Goal: Information Seeking & Learning: Learn about a topic

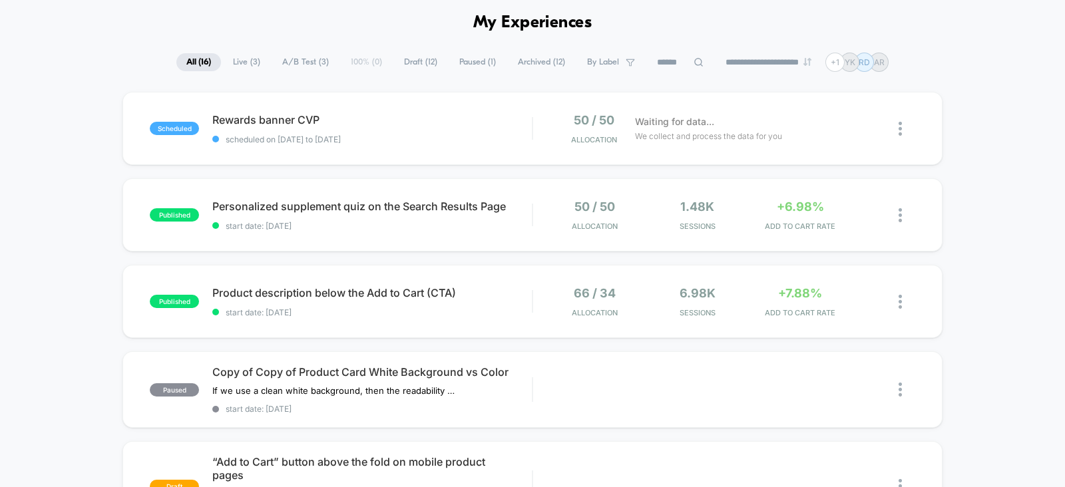
scroll to position [61, 0]
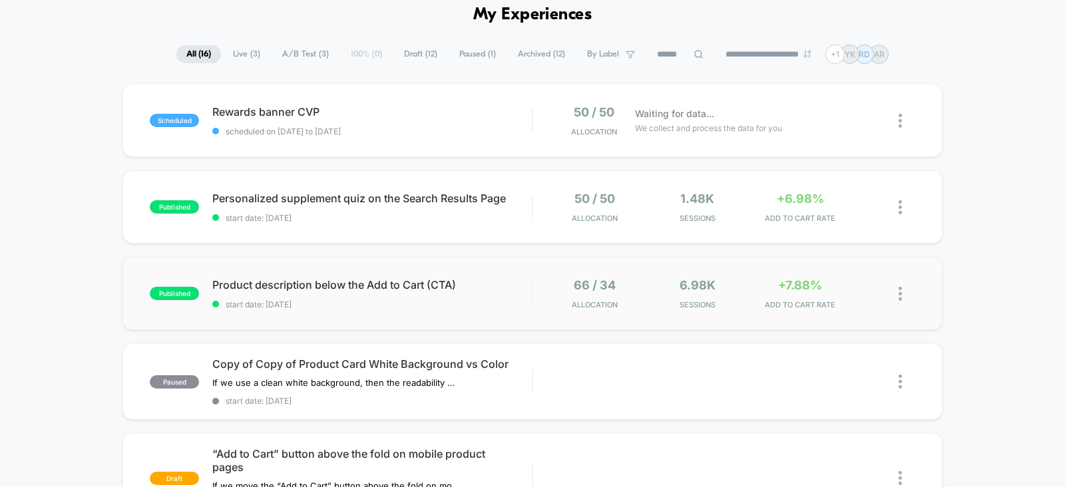
click at [722, 277] on div "published Product description below the Add to Cart (CTA) start date: [DATE] 66…" at bounding box center [532, 293] width 820 height 73
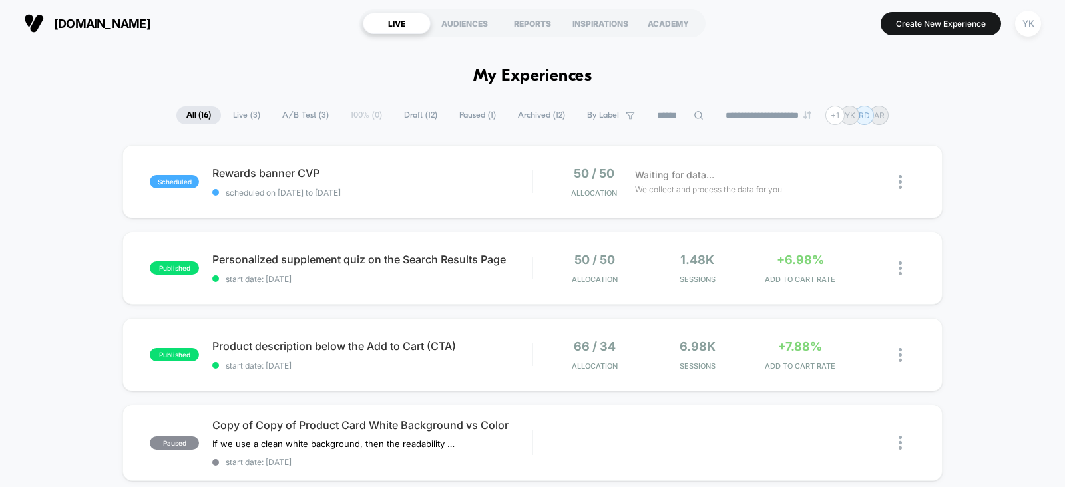
click at [270, 1] on div "[DOMAIN_NAME] LIVE AUDIENCES REPORTS INSPIRATIONS ACADEMY Create New Experience…" at bounding box center [532, 23] width 1065 height 47
